Goal: Communication & Community: Connect with others

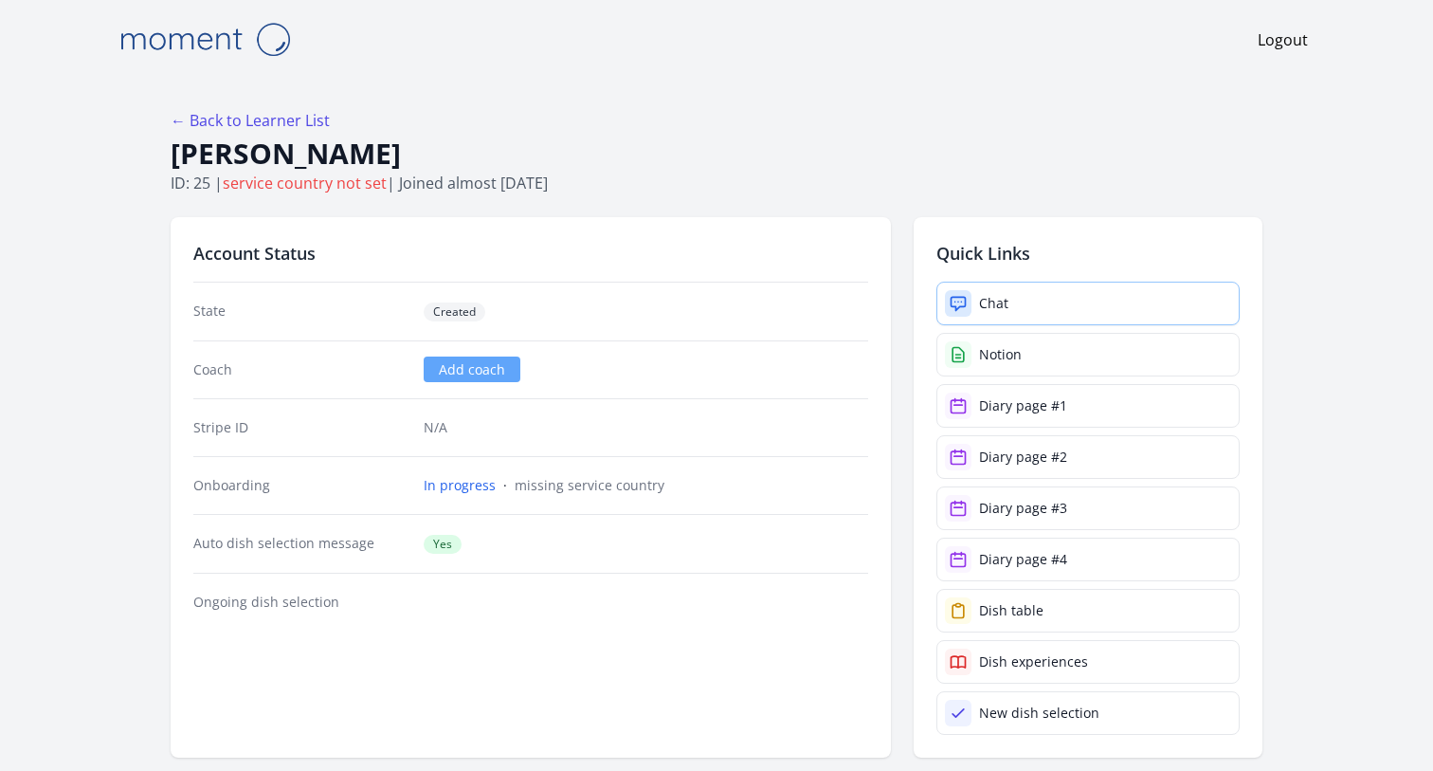
click at [1022, 300] on link "Chat" at bounding box center [1088, 304] width 303 height 44
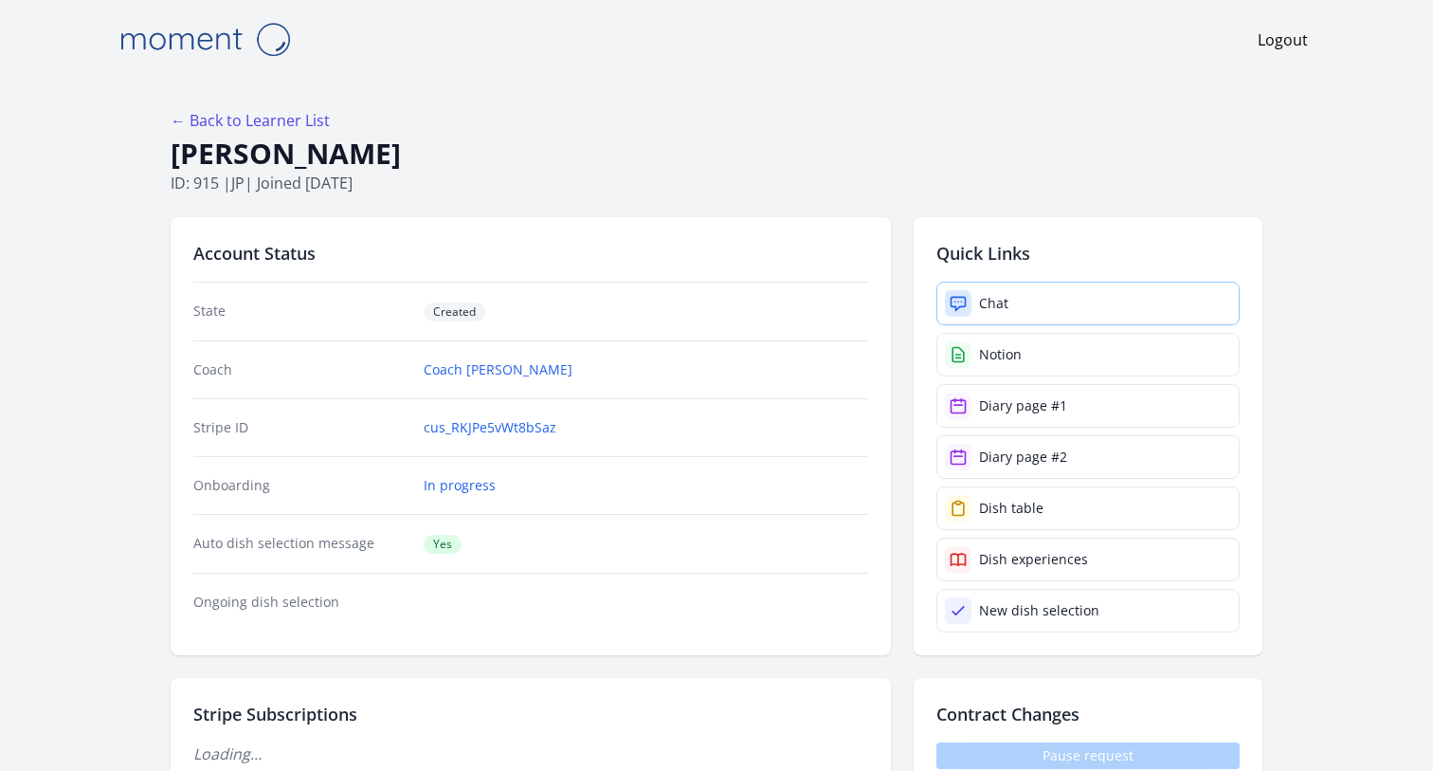
click at [1017, 300] on link "Chat" at bounding box center [1088, 304] width 303 height 44
